Goal: Task Accomplishment & Management: Manage account settings

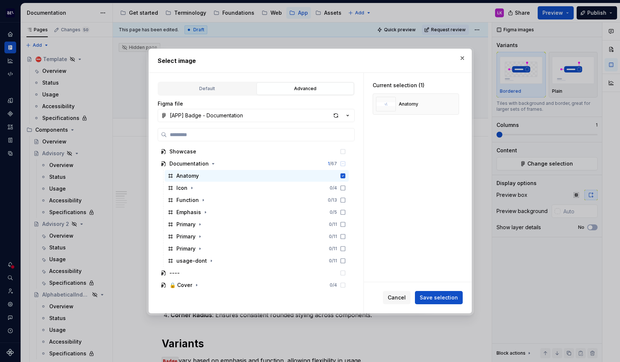
scroll to position [113, 0]
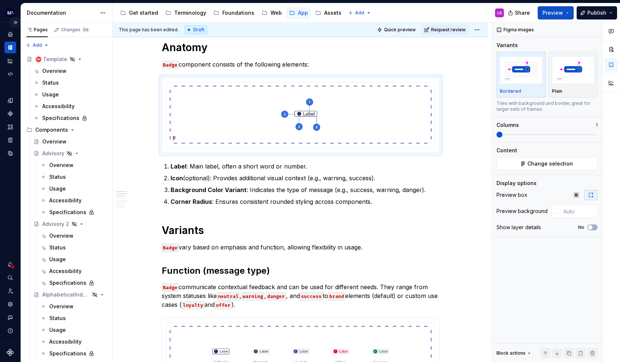
click at [13, 22] on button "Expand sidebar" at bounding box center [15, 22] width 10 height 10
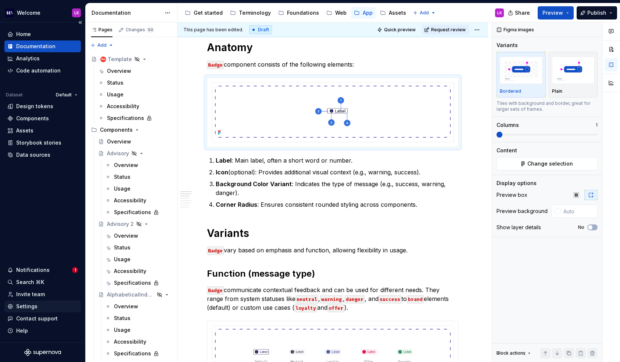
click at [34, 306] on div "Settings" at bounding box center [26, 305] width 21 height 7
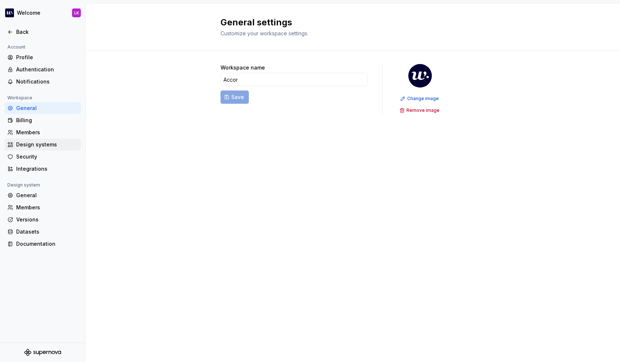
click at [54, 145] on div "Design systems" at bounding box center [47, 144] width 62 height 7
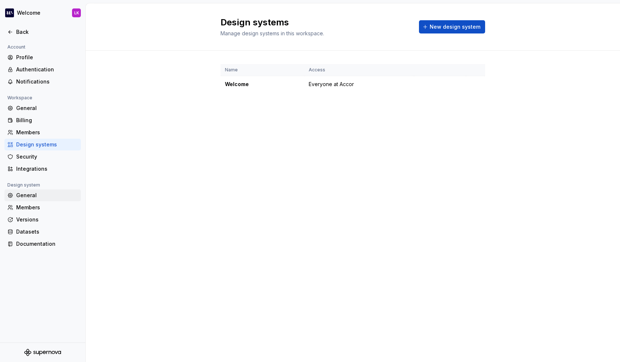
click at [39, 191] on div "General" at bounding box center [47, 194] width 62 height 7
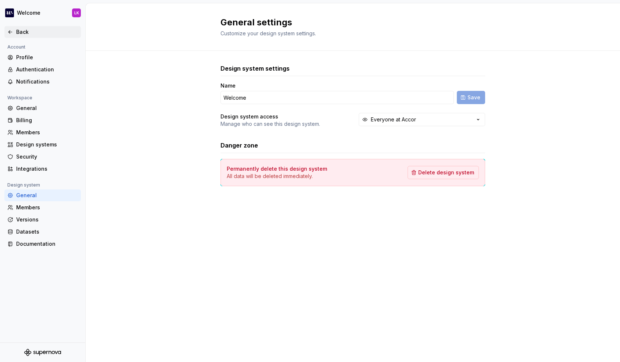
click at [16, 30] on div "Back" at bounding box center [47, 31] width 62 height 7
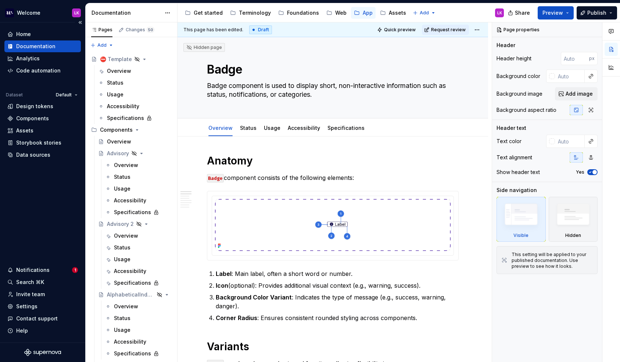
type textarea "*"
click at [58, 308] on div "Settings" at bounding box center [42, 305] width 71 height 7
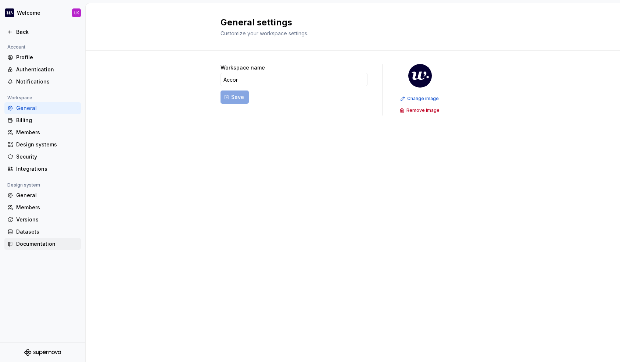
click at [41, 244] on div "Documentation" at bounding box center [47, 243] width 62 height 7
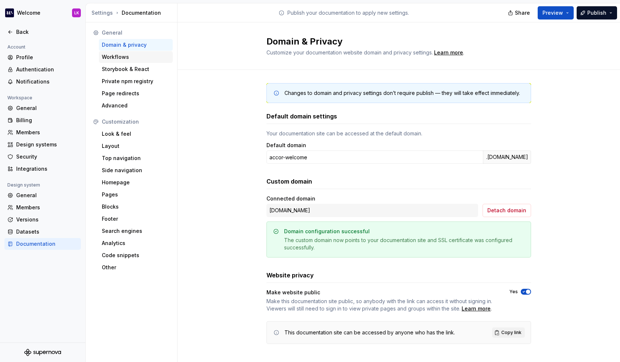
click at [118, 58] on div "Workflows" at bounding box center [136, 56] width 68 height 7
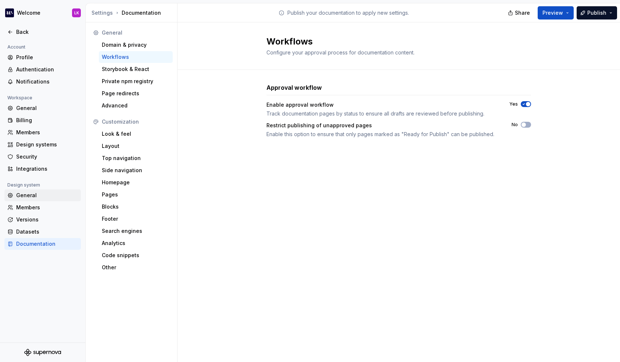
click at [33, 197] on div "General" at bounding box center [47, 194] width 62 height 7
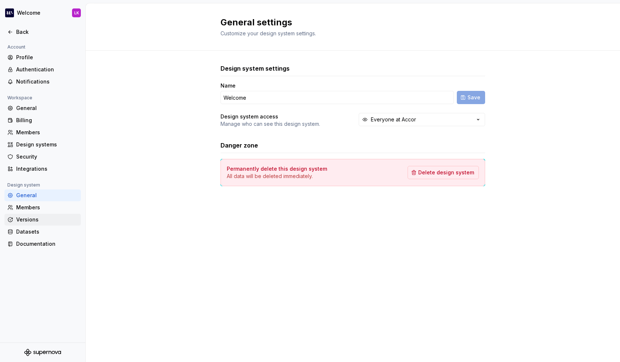
click at [37, 214] on div "Versions" at bounding box center [42, 219] width 76 height 12
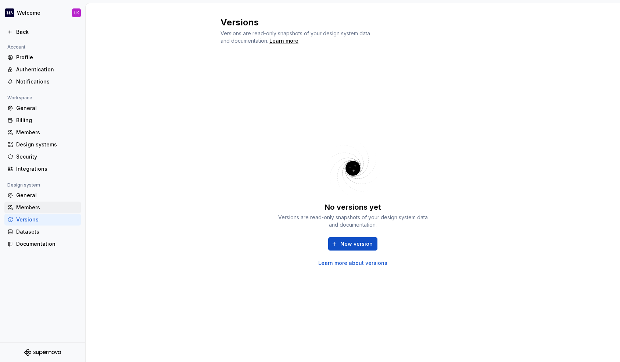
click at [42, 208] on div "Members" at bounding box center [47, 207] width 62 height 7
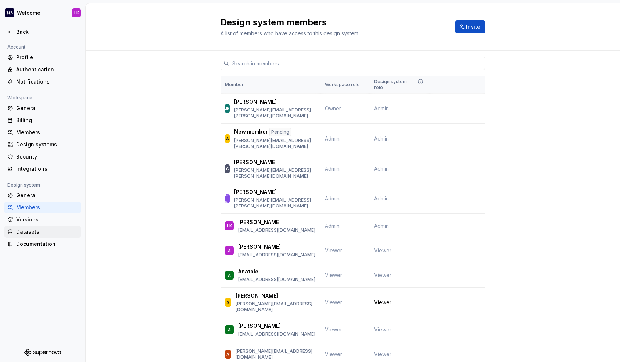
click at [41, 229] on div "Datasets" at bounding box center [47, 231] width 62 height 7
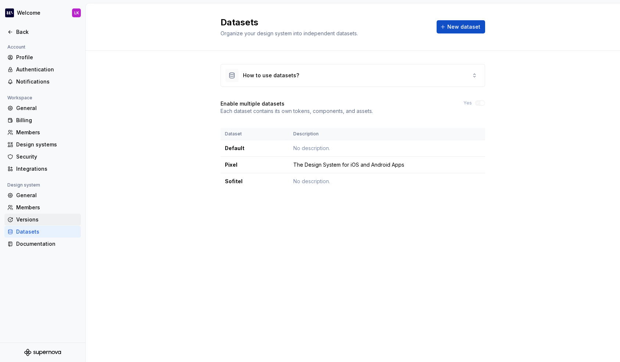
click at [46, 221] on div "Versions" at bounding box center [47, 219] width 62 height 7
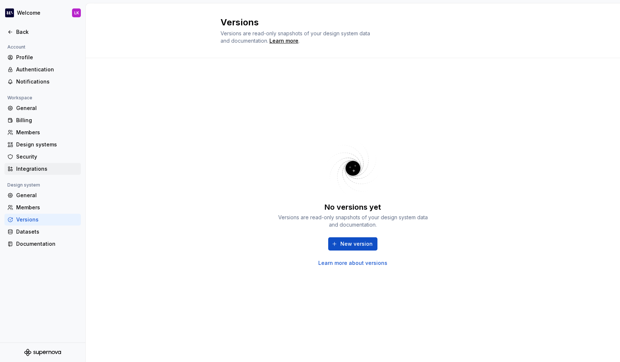
click at [36, 164] on div "Integrations" at bounding box center [42, 169] width 76 height 12
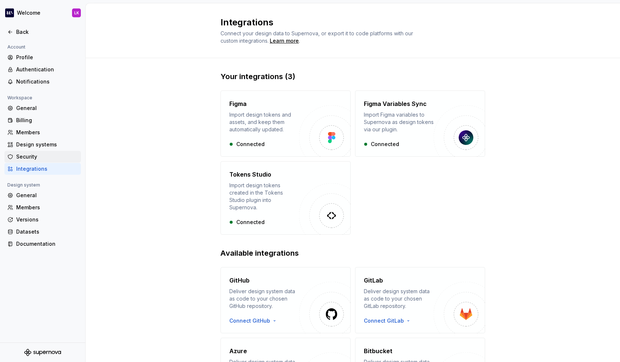
click at [42, 151] on div "Security" at bounding box center [42, 157] width 76 height 12
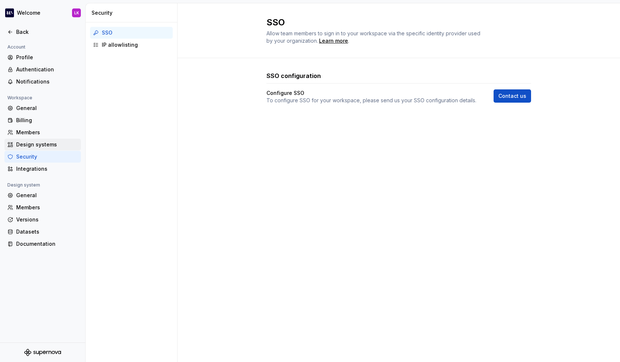
click at [52, 143] on div "Design systems" at bounding box center [47, 144] width 62 height 7
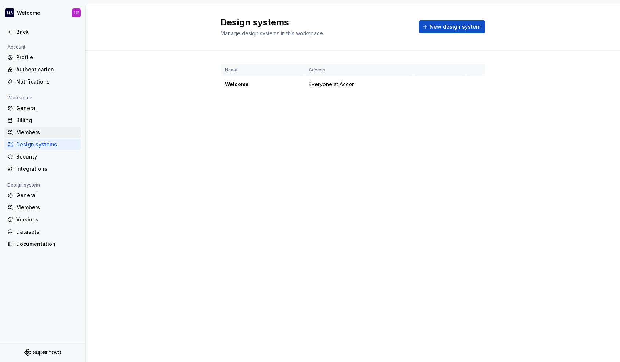
click at [52, 130] on div "Members" at bounding box center [47, 132] width 62 height 7
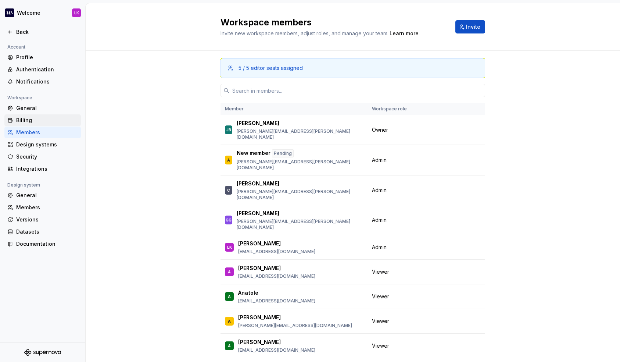
click at [47, 118] on div "Billing" at bounding box center [47, 119] width 62 height 7
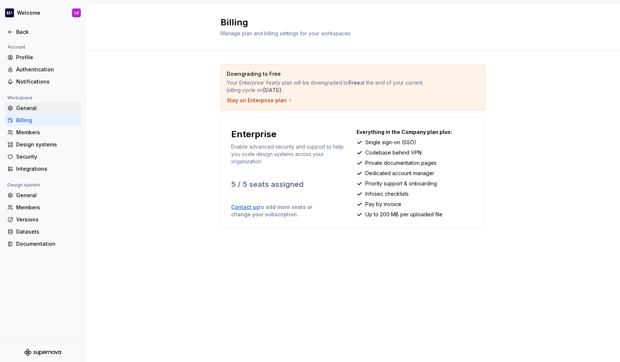
click at [45, 106] on div "General" at bounding box center [47, 107] width 62 height 7
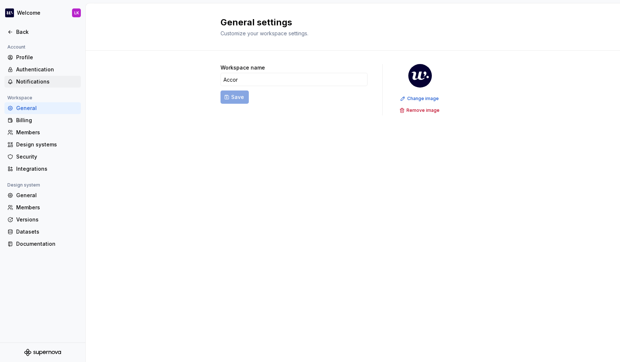
click at [32, 79] on div "Notifications" at bounding box center [47, 81] width 62 height 7
click at [35, 71] on div "Authentication" at bounding box center [47, 69] width 62 height 7
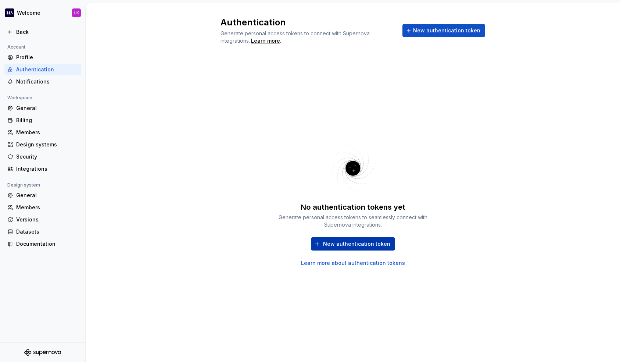
click at [328, 244] on span "New authentication token" at bounding box center [356, 243] width 67 height 7
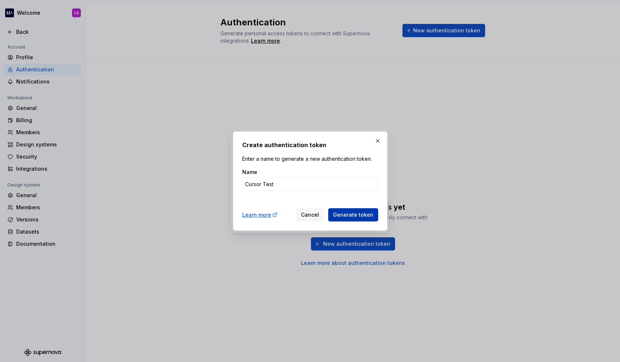
type input "Cursor Test"
click at [348, 212] on span "Generate token" at bounding box center [353, 214] width 40 height 7
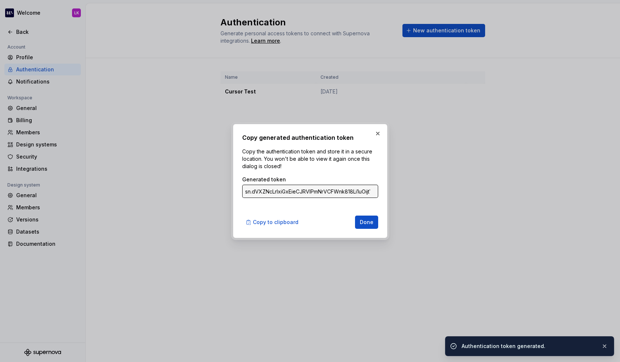
click at [281, 195] on input "sn.dVXZNcLrlxiGxEieCJRVIPmNrVCFWnk818Li1uOijtYYhynygDoccHfbSmSjYQVTJO8dV0cH6FQ1…" at bounding box center [310, 190] width 136 height 13
